Goal: Task Accomplishment & Management: Use online tool/utility

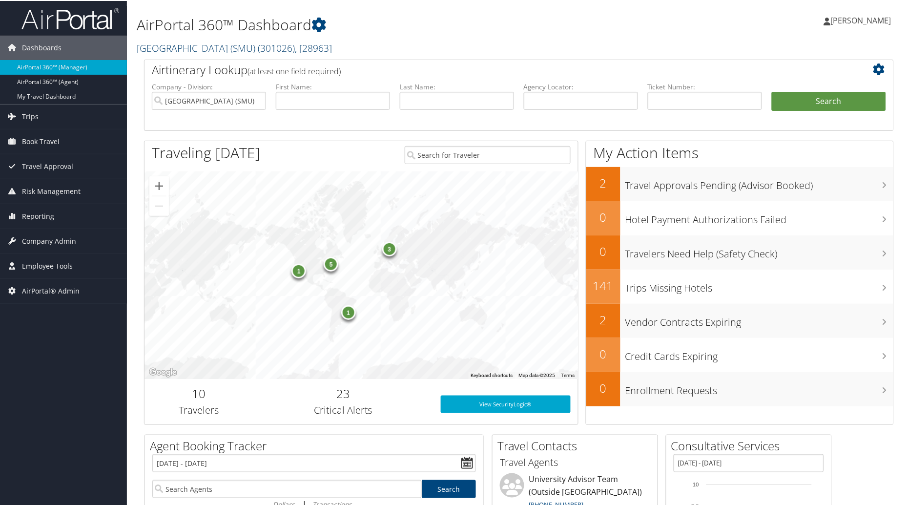
click at [240, 44] on link "Southern Methodist University (SMU) ( 301026 ) , [ 28963 ]" at bounding box center [234, 47] width 195 height 13
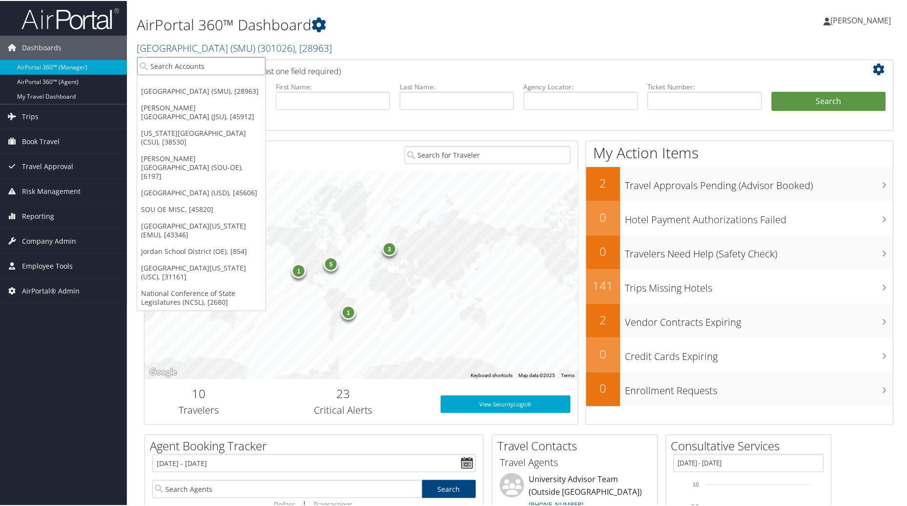
click at [208, 69] on input "search" at bounding box center [201, 65] width 128 height 18
type input "space dy"
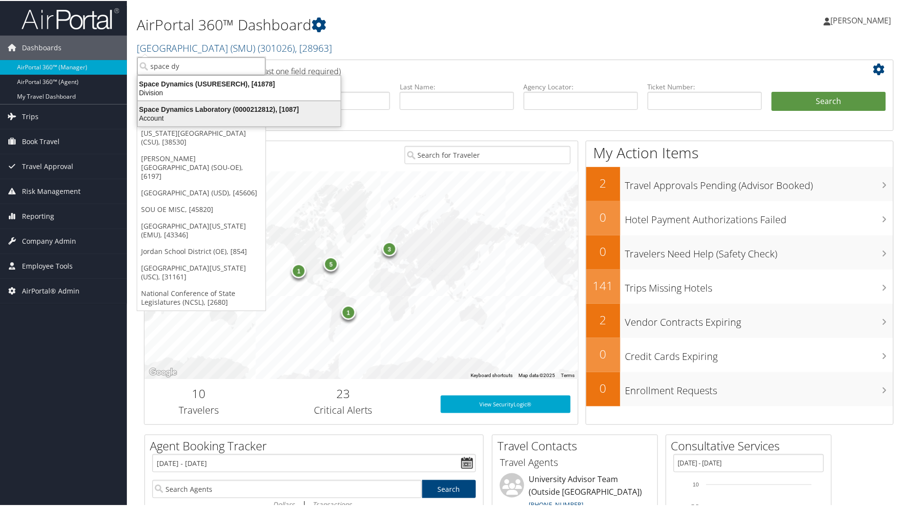
click at [207, 114] on div "Account" at bounding box center [239, 117] width 215 height 9
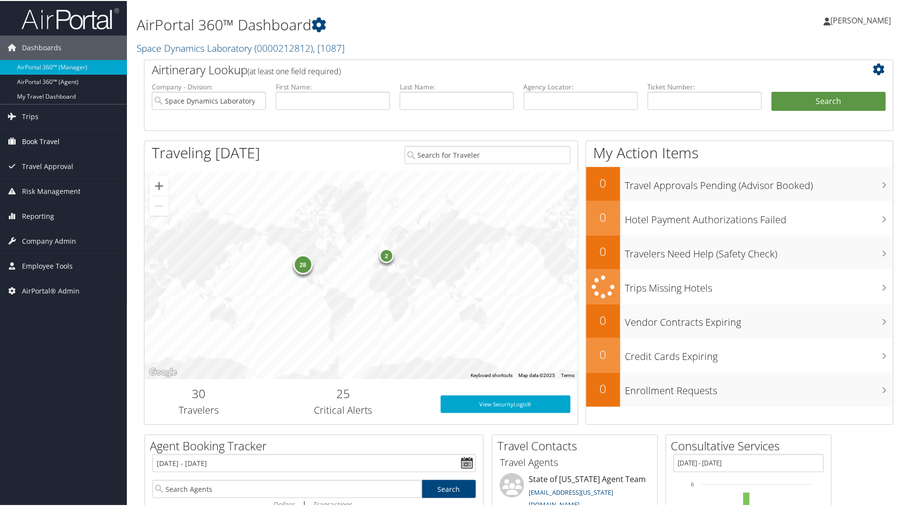
click at [27, 139] on span "Book Travel" at bounding box center [41, 140] width 38 height 24
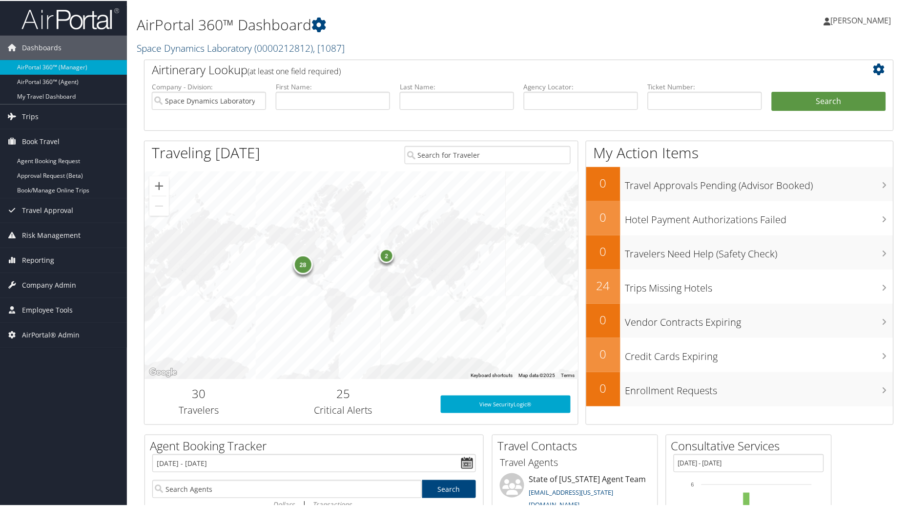
click at [304, 50] on span "( 0000212812 )" at bounding box center [283, 47] width 59 height 13
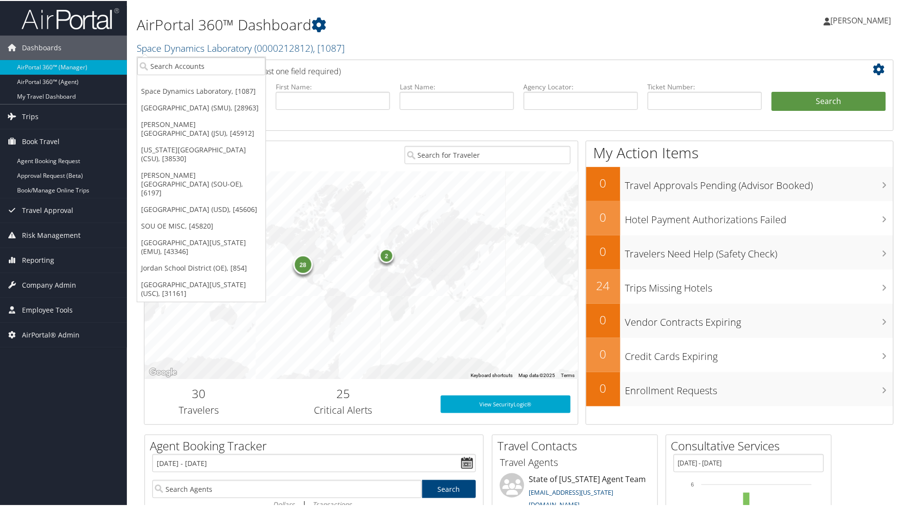
click at [415, 45] on h2 "Space Dynamics Laboratory ( 0000212812 ) , [ 1087 ]" at bounding box center [392, 46] width 510 height 17
